Goal: Register for event/course

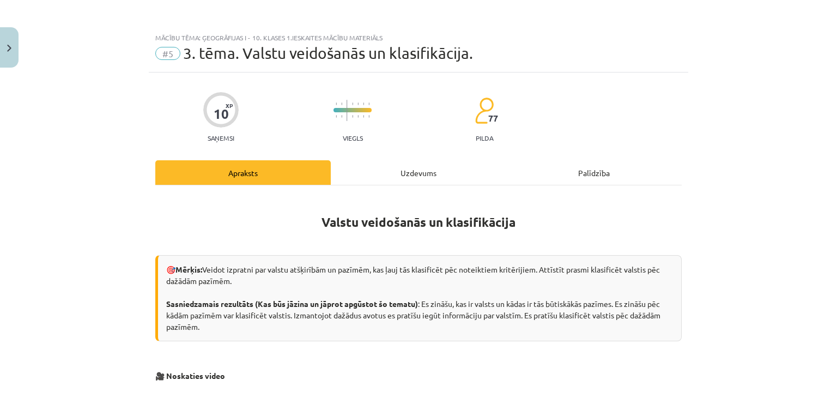
scroll to position [296, 0]
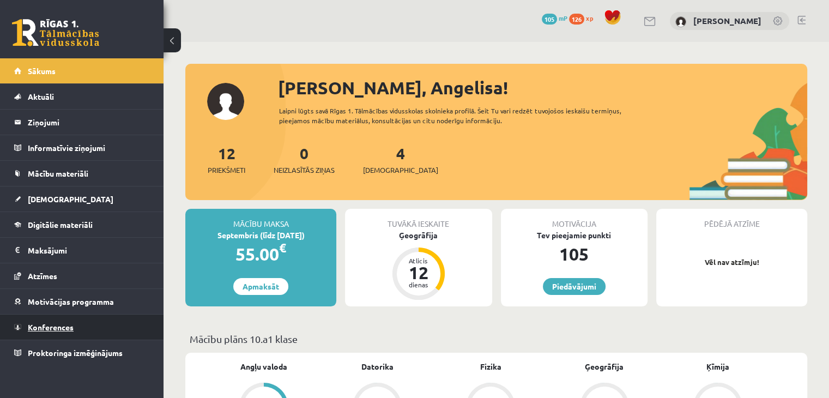
click at [64, 330] on link "Konferences" at bounding box center [82, 327] width 136 height 25
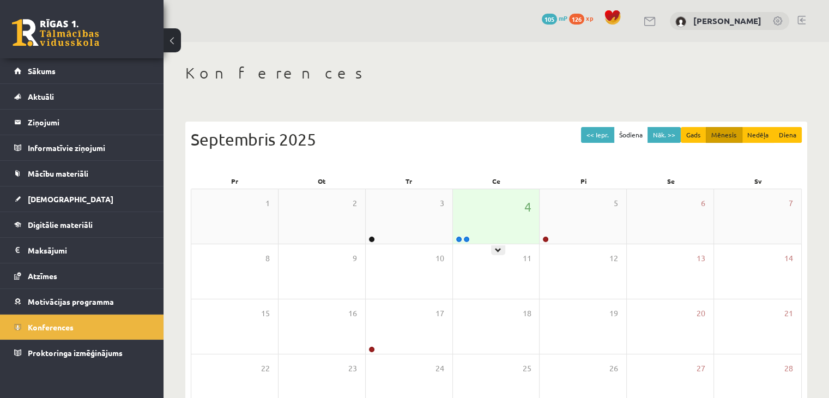
click at [517, 227] on div "4" at bounding box center [496, 216] width 87 height 55
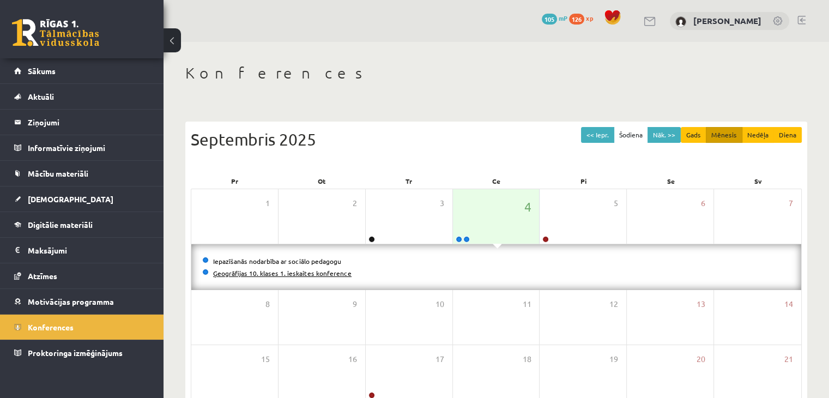
click at [339, 271] on link "Ģeogrāfijas 10. klases 1. ieskaites konference" at bounding box center [282, 273] width 138 height 9
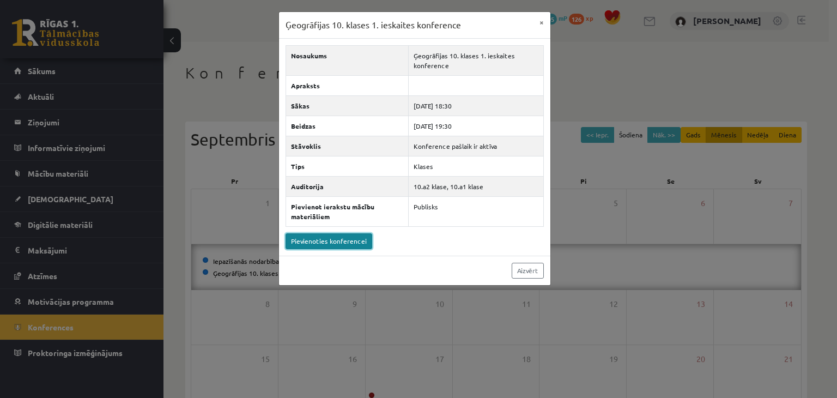
click at [346, 237] on link "Pievienoties konferencei" at bounding box center [329, 241] width 87 height 16
